Goal: Check status: Check status

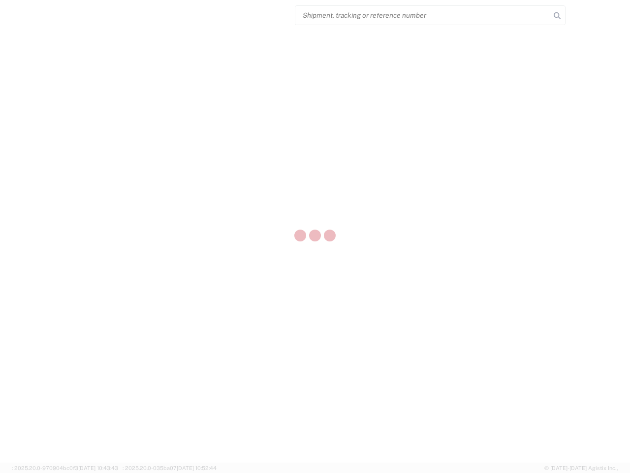
select select "US"
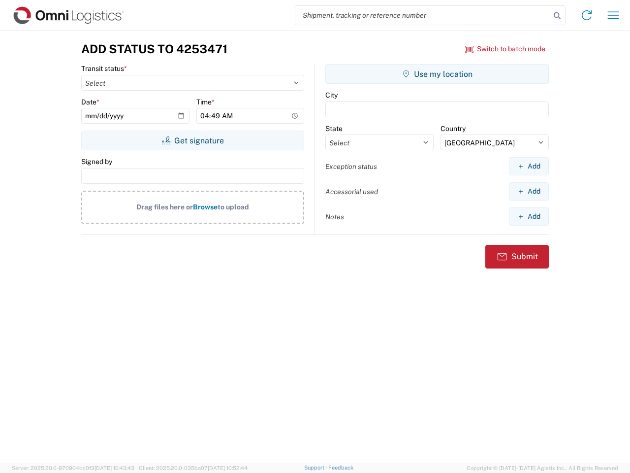
click at [423, 15] on input "search" at bounding box center [423, 15] width 255 height 19
click at [558, 16] on icon at bounding box center [558, 16] width 14 height 14
click at [587, 15] on icon at bounding box center [587, 15] width 16 height 16
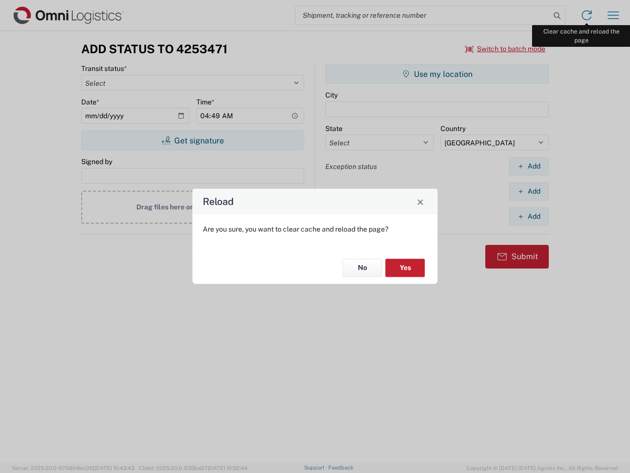
click at [614, 15] on div "Reload Are you sure, you want to clear cache and reload the page? No Yes" at bounding box center [315, 236] width 630 height 473
click at [506, 49] on div "Reload Are you sure, you want to clear cache and reload the page? No Yes" at bounding box center [315, 236] width 630 height 473
click at [193, 140] on div "Reload Are you sure, you want to clear cache and reload the page? No Yes" at bounding box center [315, 236] width 630 height 473
click at [437, 74] on div "Reload Are you sure, you want to clear cache and reload the page? No Yes" at bounding box center [315, 236] width 630 height 473
click at [529, 166] on div "Reload Are you sure, you want to clear cache and reload the page? No Yes" at bounding box center [315, 236] width 630 height 473
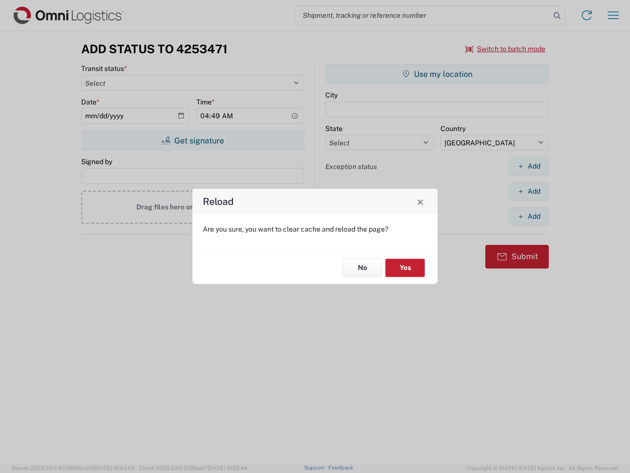
click at [529, 191] on div "Reload Are you sure, you want to clear cache and reload the page? No Yes" at bounding box center [315, 236] width 630 height 473
click at [529, 216] on div "Reload Are you sure, you want to clear cache and reload the page? No Yes" at bounding box center [315, 236] width 630 height 473
